Goal: Task Accomplishment & Management: Manage account settings

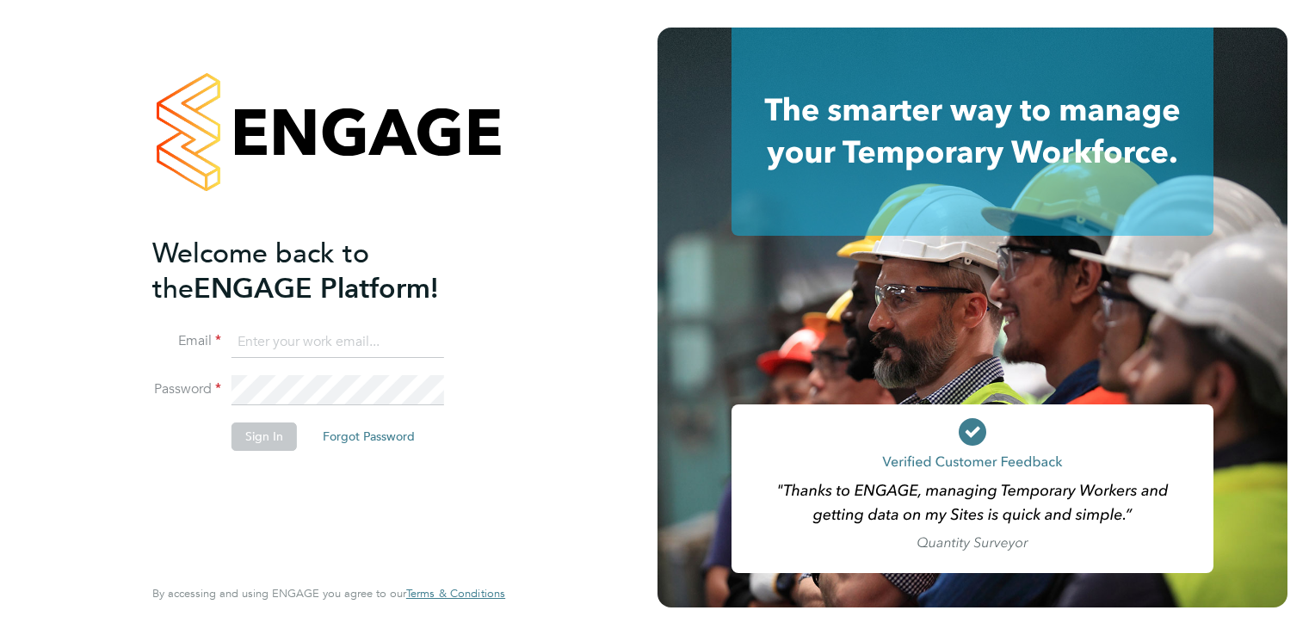
type input "[EMAIL_ADDRESS][DOMAIN_NAME]"
click at [268, 445] on button "Sign In" at bounding box center [263, 436] width 65 height 28
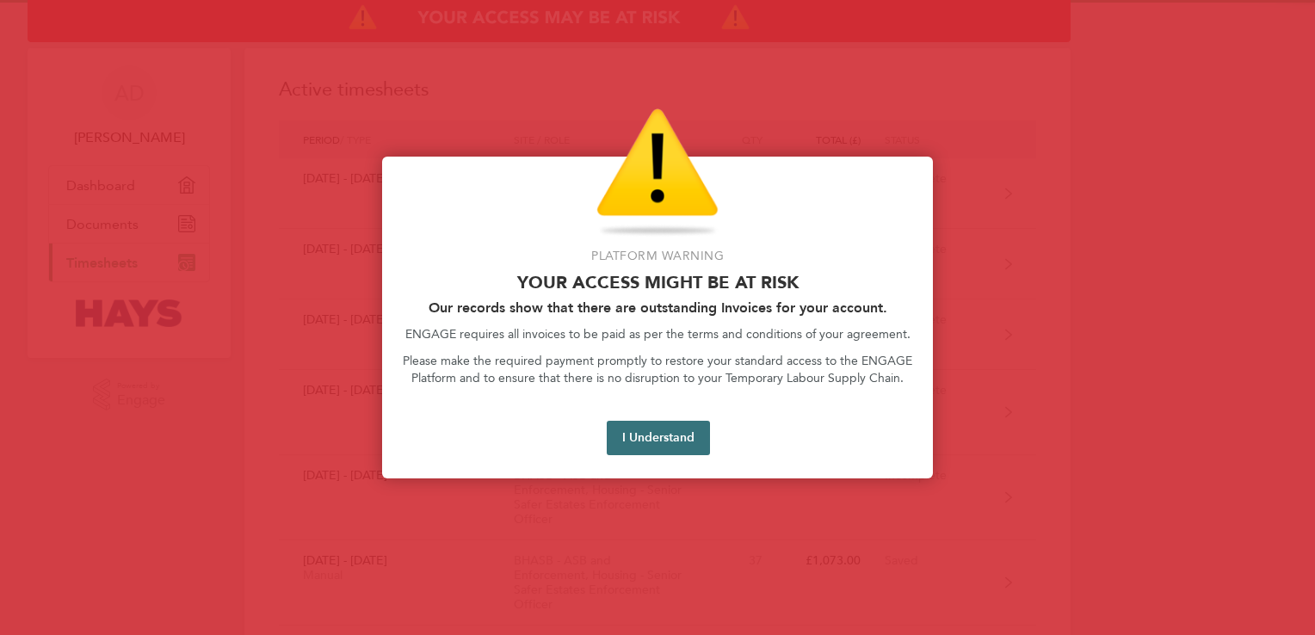
click at [661, 445] on button "I Understand" at bounding box center [658, 438] width 103 height 34
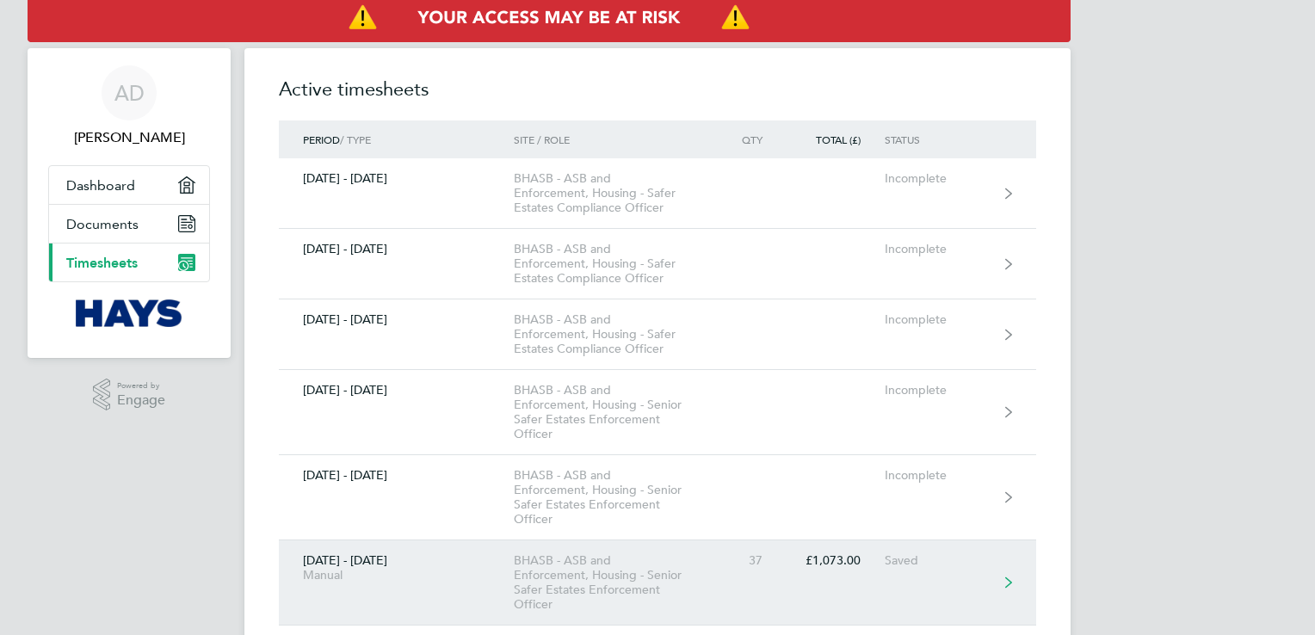
click at [909, 587] on link "[DATE] - [DATE] Manual BHASB - ASB and Enforcement, Housing - Senior Safer Esta…" at bounding box center [657, 582] width 757 height 85
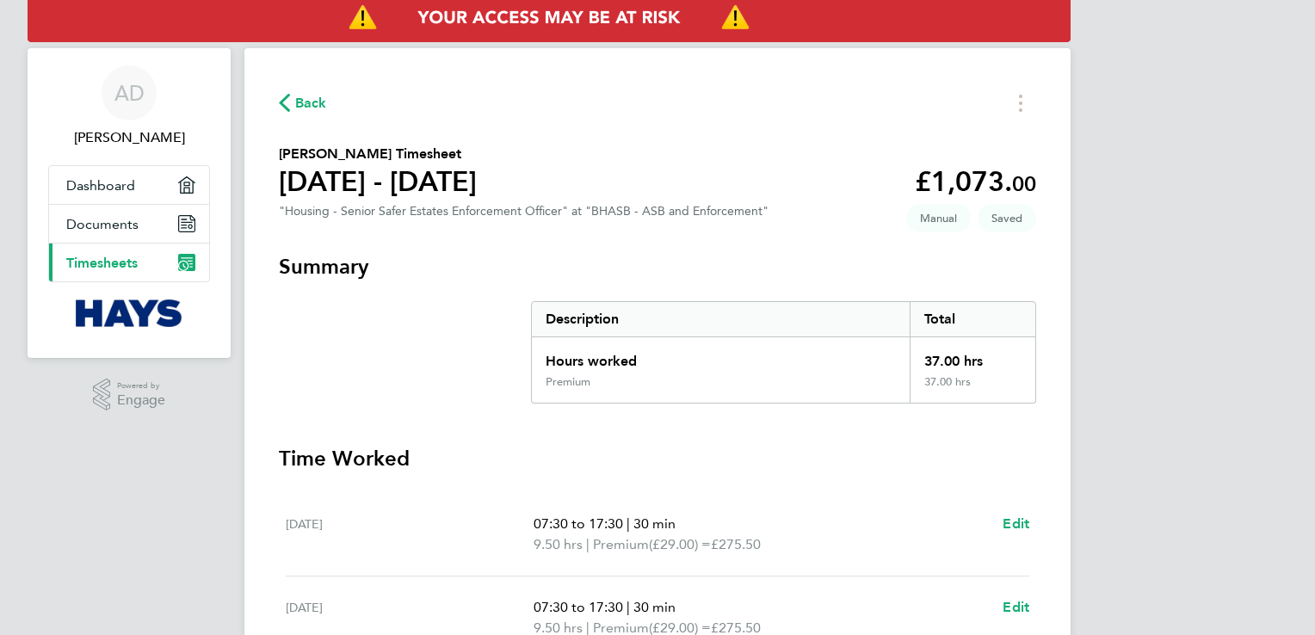
click at [792, 471] on h3 "Time Worked" at bounding box center [657, 459] width 757 height 28
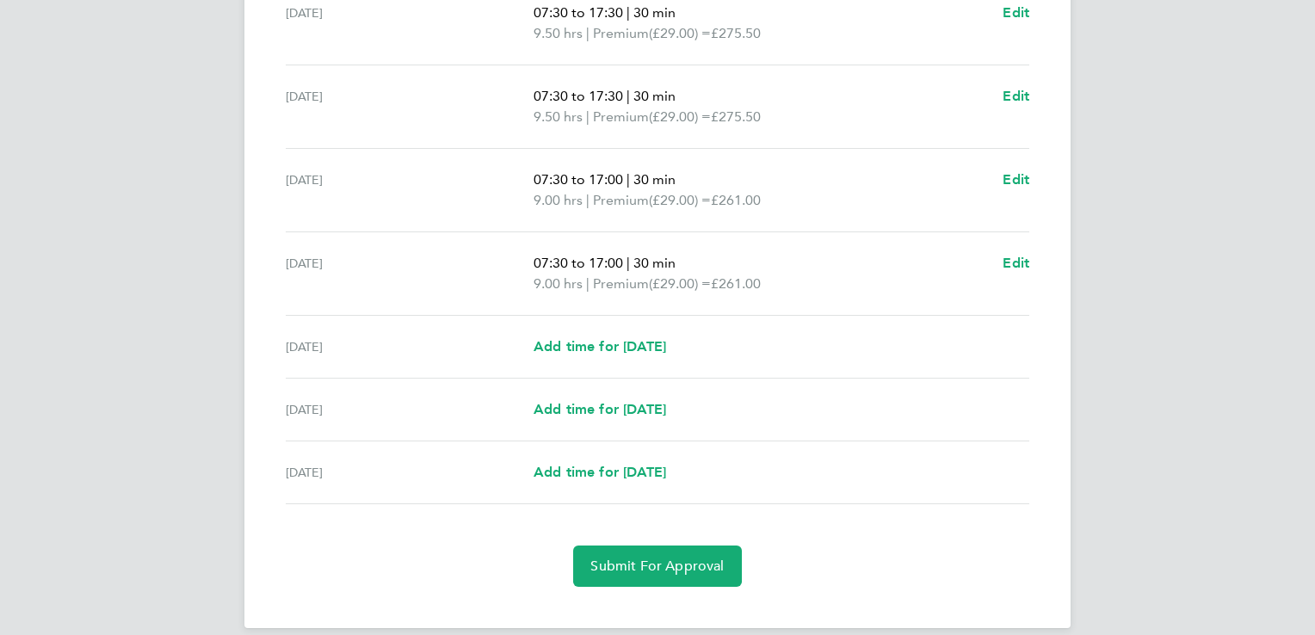
scroll to position [530, 0]
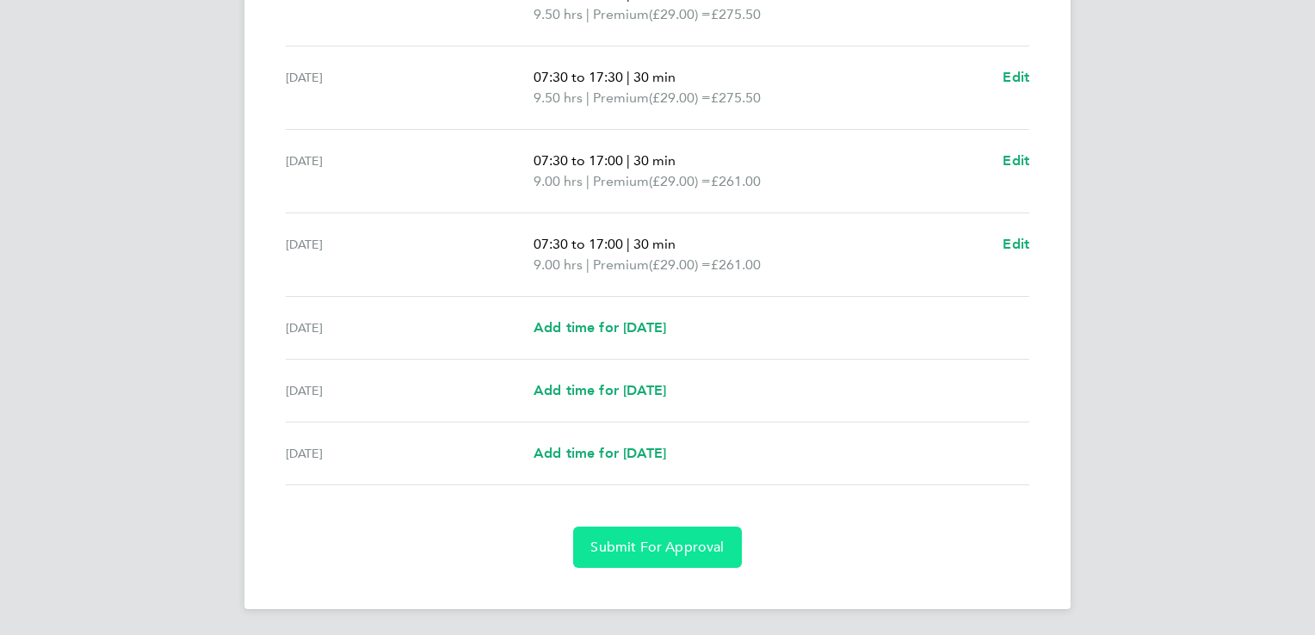
click at [687, 557] on button "Submit For Approval" at bounding box center [657, 547] width 168 height 41
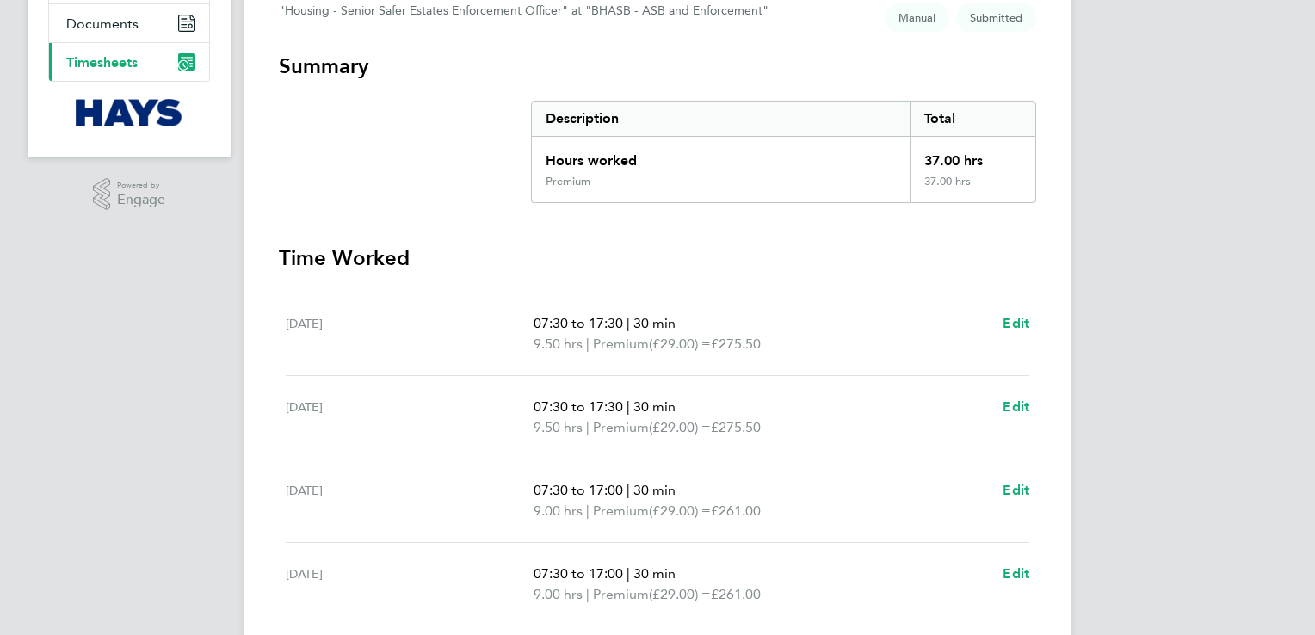
scroll to position [0, 0]
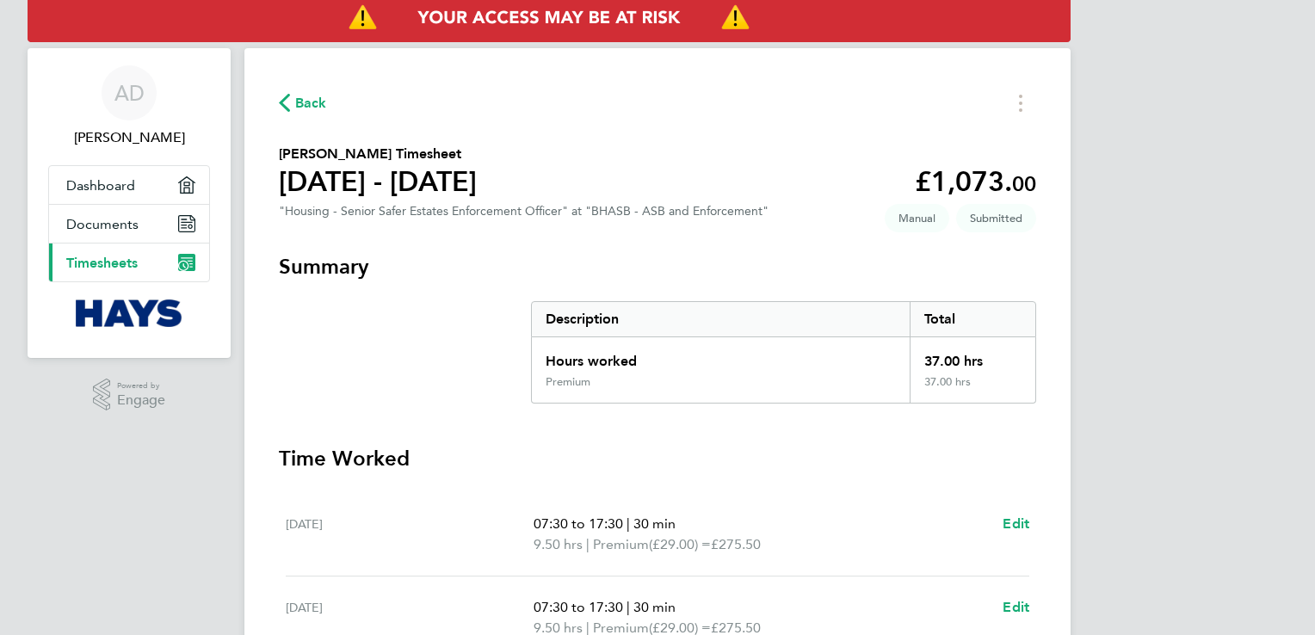
click at [94, 262] on span "Timesheets" at bounding box center [101, 263] width 71 height 16
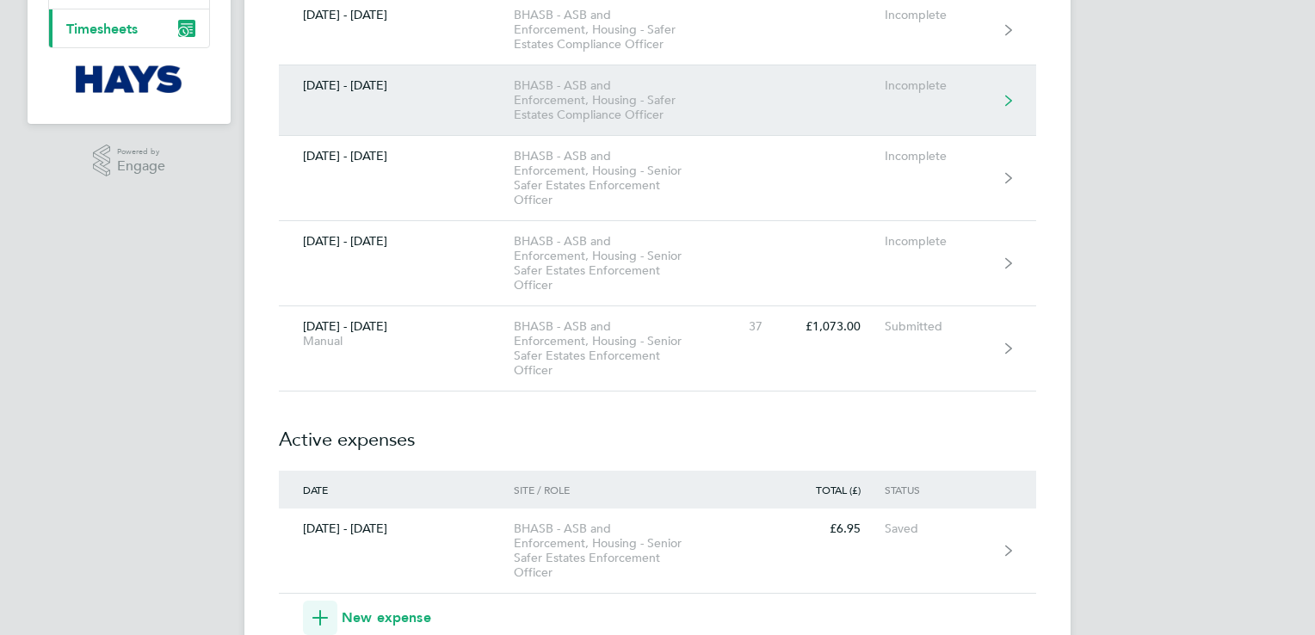
scroll to position [413, 0]
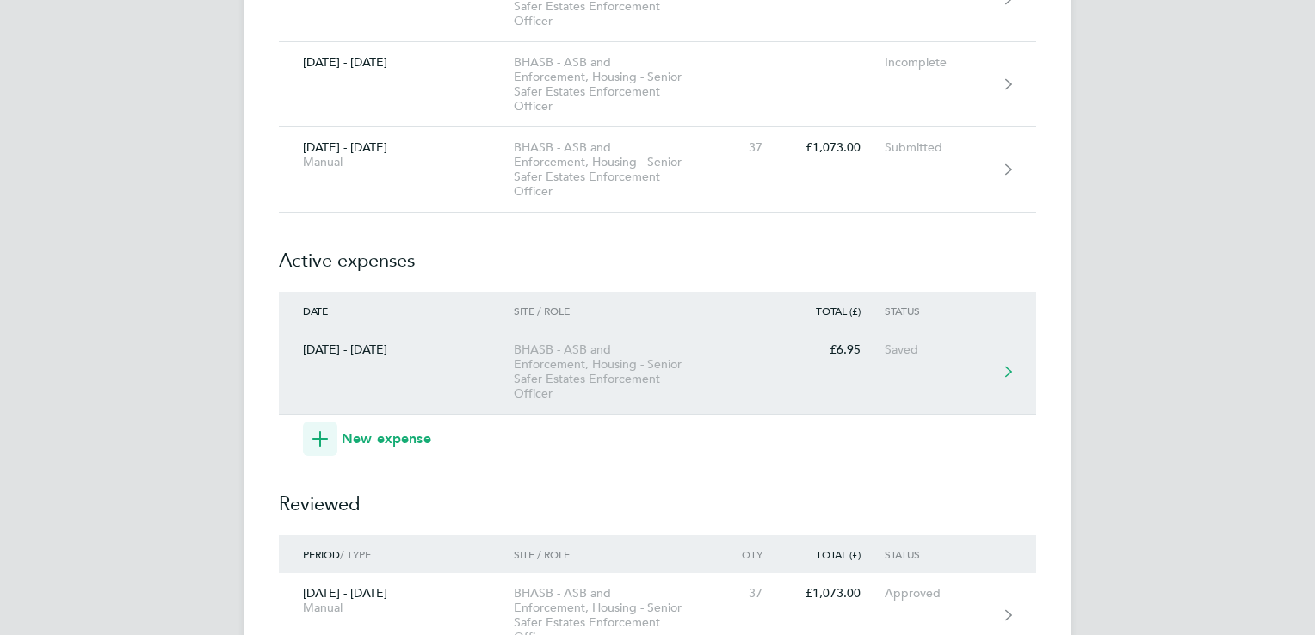
click at [662, 379] on div "BHASB - ASB and Enforcement, Housing - Senior Safer Estates Enforcement Officer" at bounding box center [612, 371] width 197 height 59
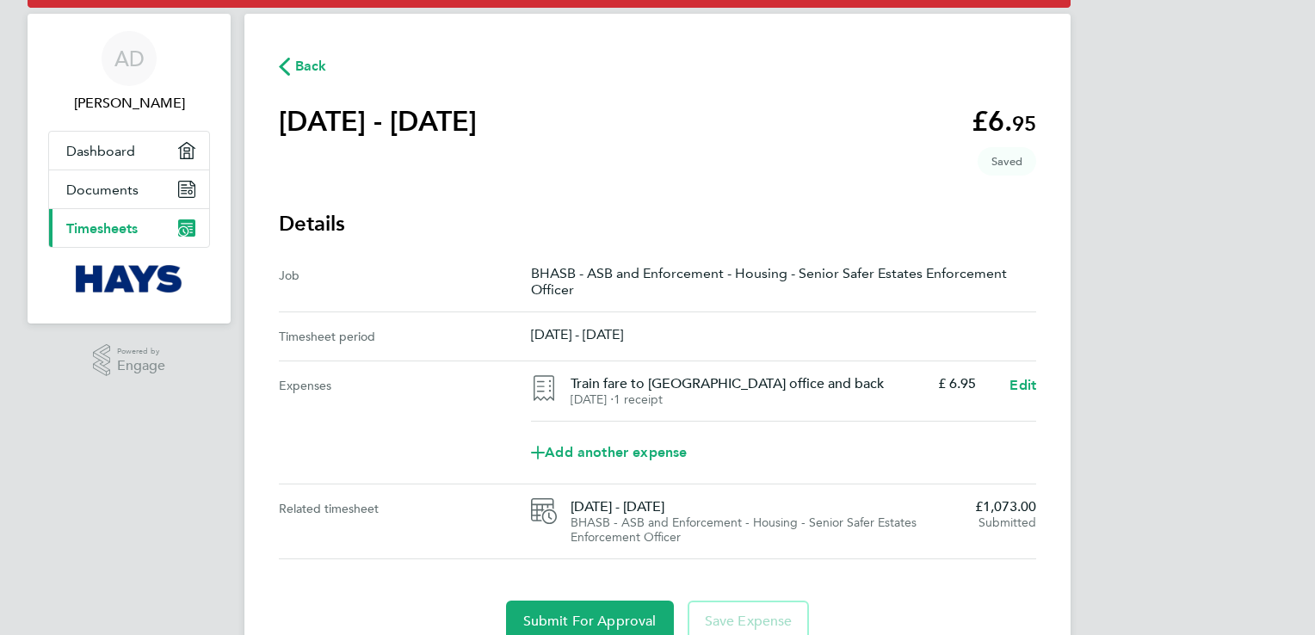
scroll to position [110, 0]
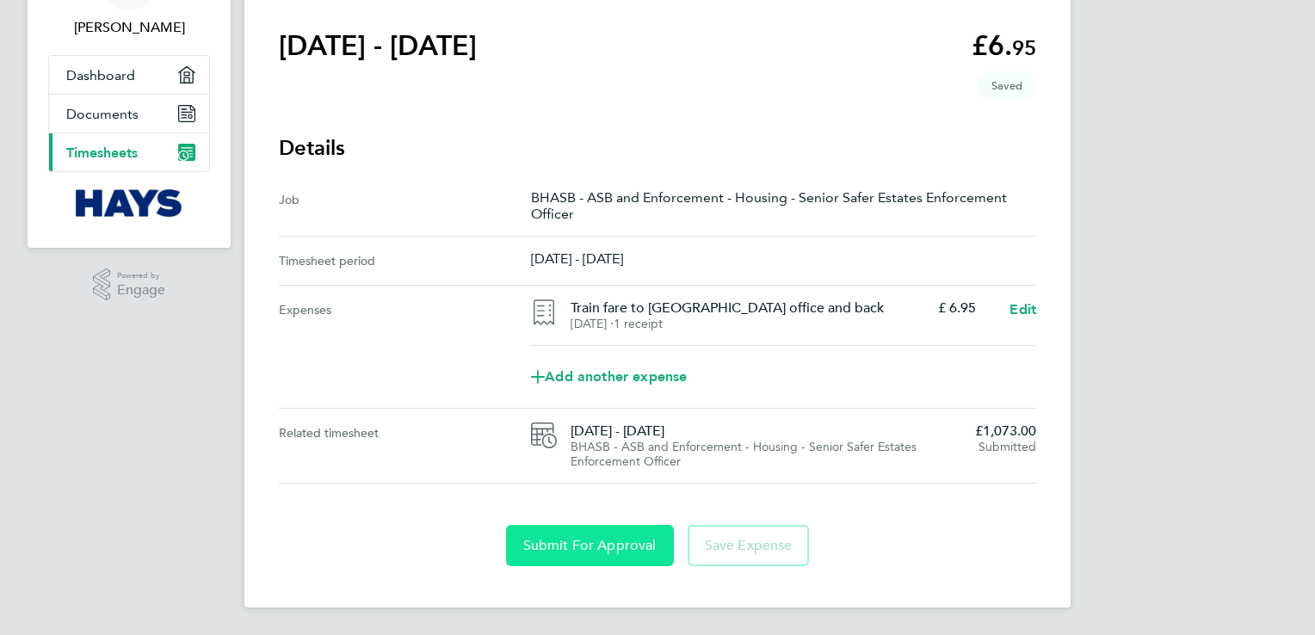
click at [588, 554] on button "Submit For Approval" at bounding box center [590, 545] width 168 height 41
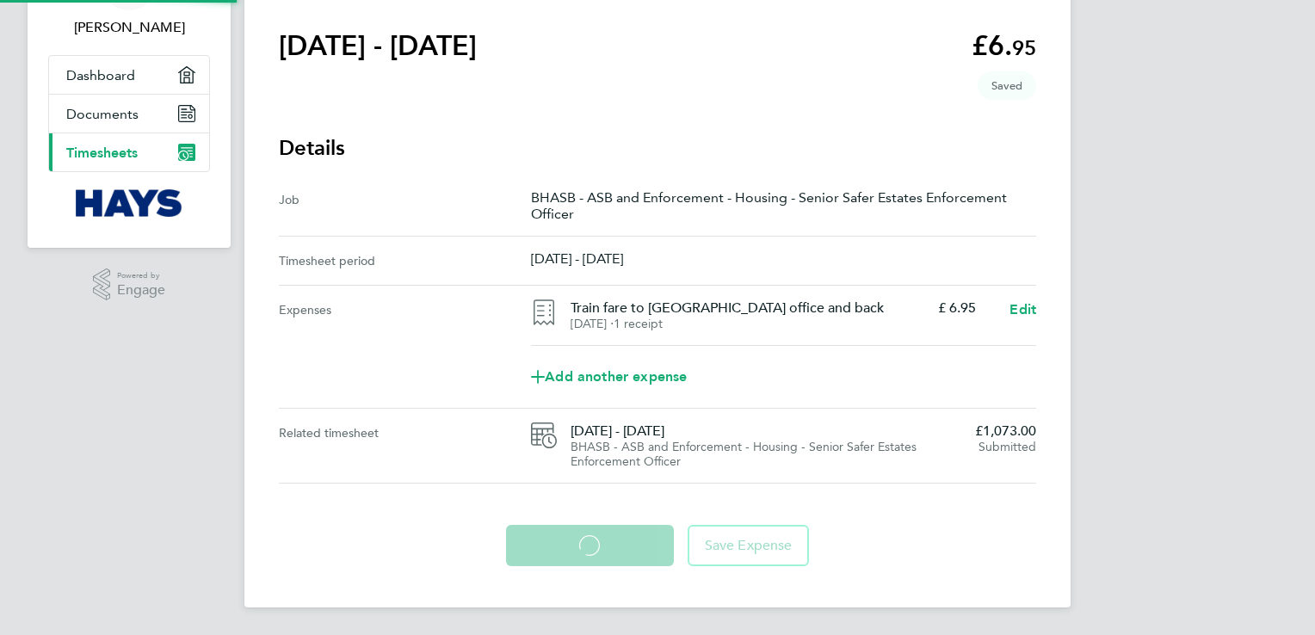
scroll to position [109, 0]
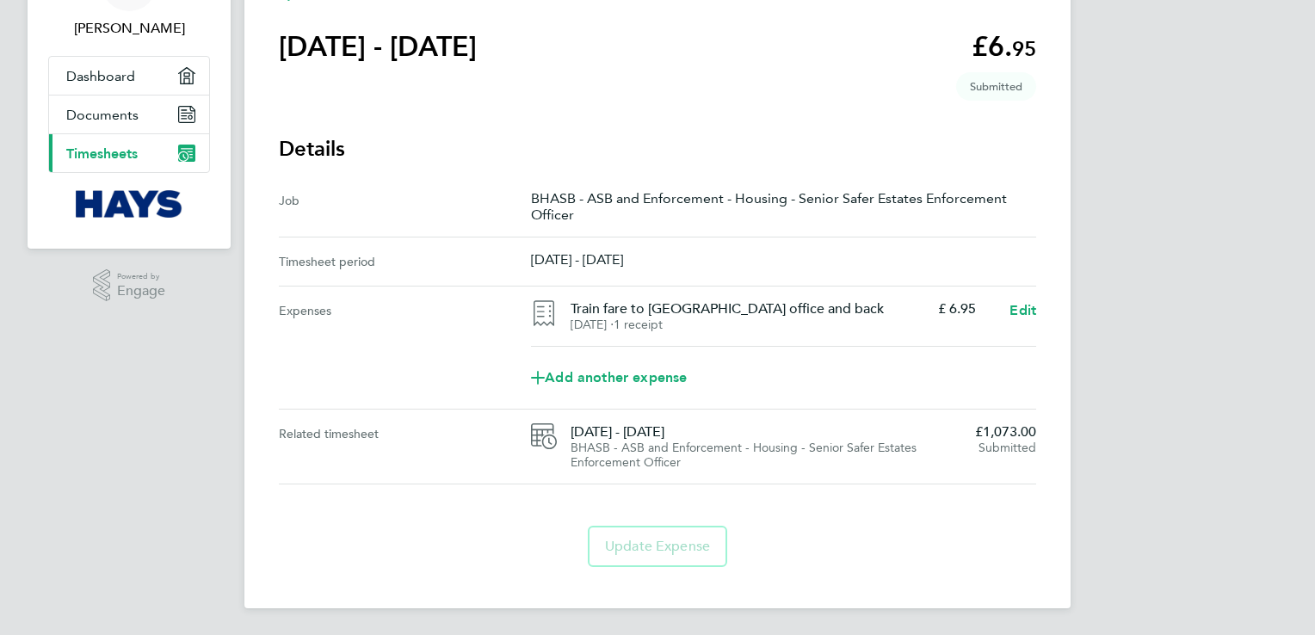
click at [120, 147] on span "Timesheets" at bounding box center [101, 153] width 71 height 16
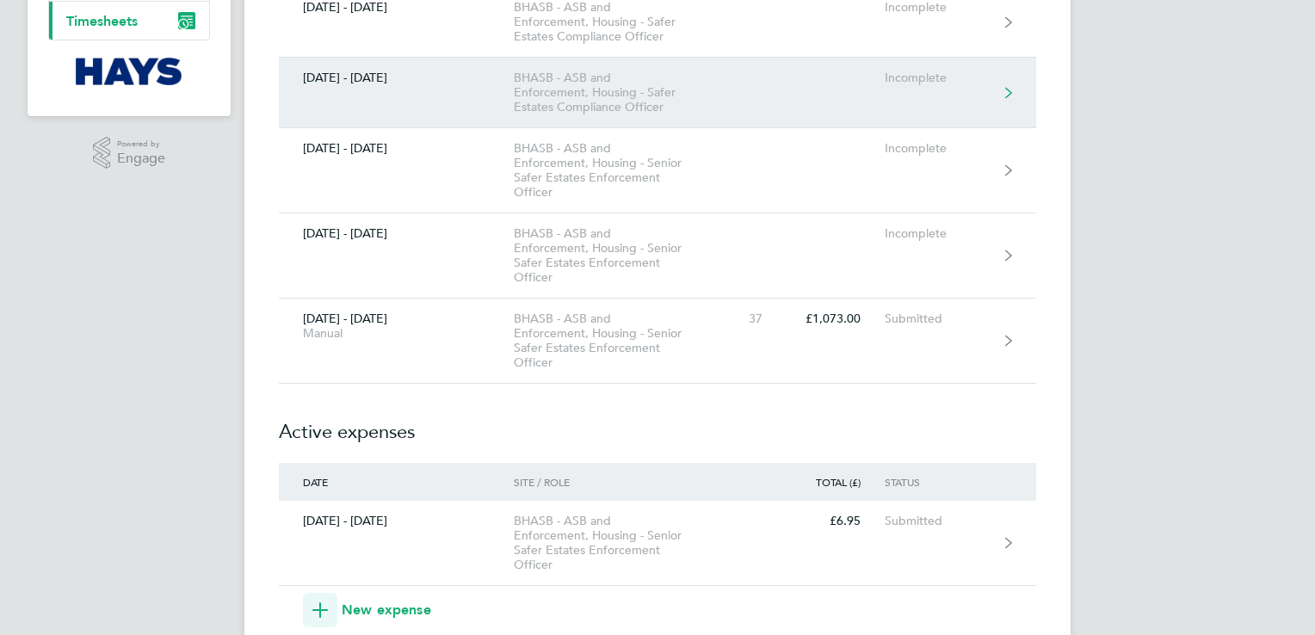
scroll to position [241, 0]
